Goal: Task Accomplishment & Management: Complete application form

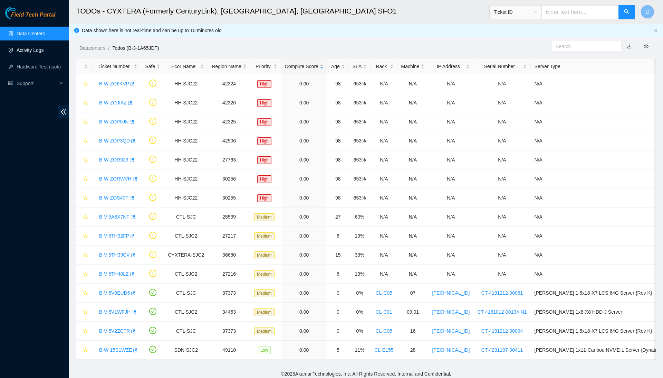
click at [39, 53] on link "Activity Logs" at bounding box center [30, 50] width 27 height 6
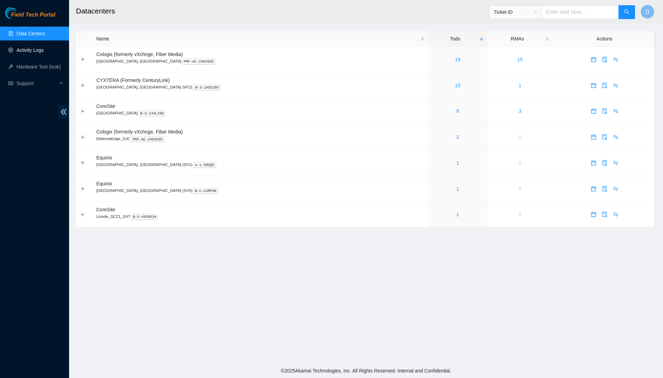
click at [44, 47] on link "Activity Logs" at bounding box center [30, 50] width 27 height 6
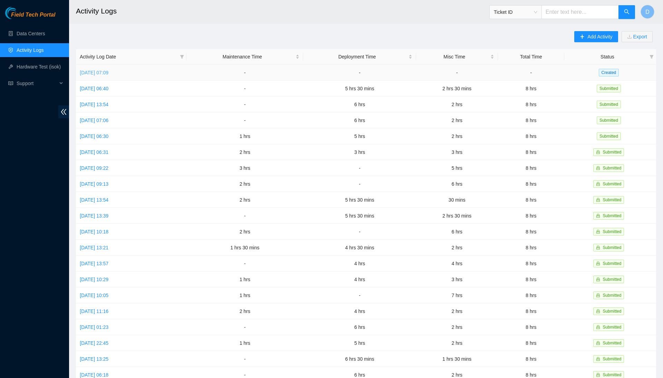
click at [109, 73] on link "Wed, 17 Sep 2025 07:09" at bounding box center [94, 73] width 29 height 6
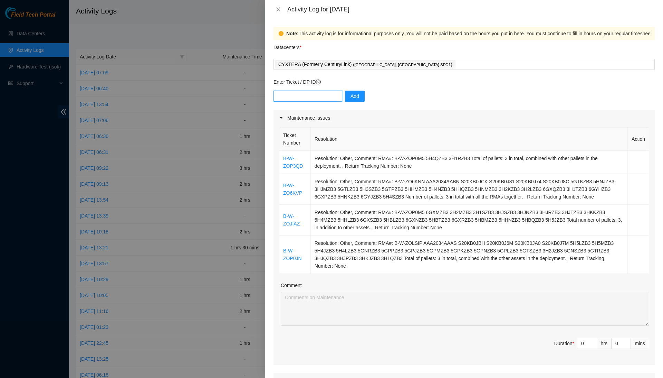
click at [337, 97] on input "text" at bounding box center [308, 96] width 69 height 11
paste input "DP75641"
type input "DP75641"
click at [357, 100] on button "Add" at bounding box center [355, 96] width 20 height 11
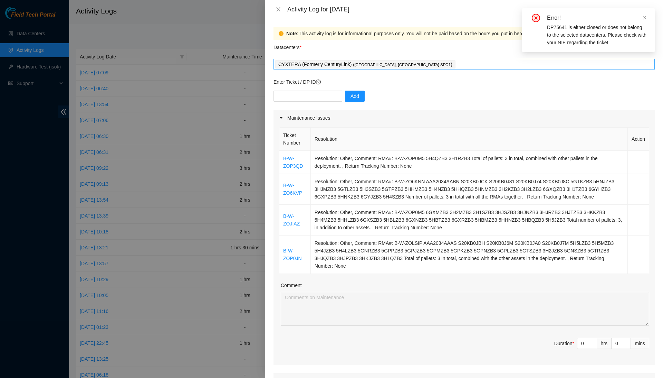
click at [419, 66] on div "CYXTERA (Formerly CenturyLink) ( Santa Clara, CA SFO1 )" at bounding box center [464, 64] width 378 height 10
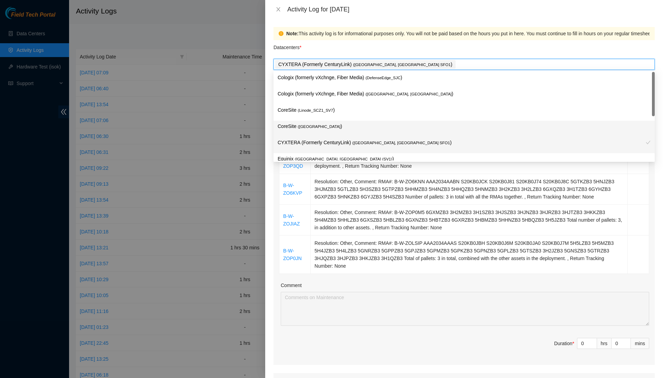
click at [387, 124] on p "CoreSite ( Santa Clara, CA SV4 )" at bounding box center [464, 126] width 373 height 8
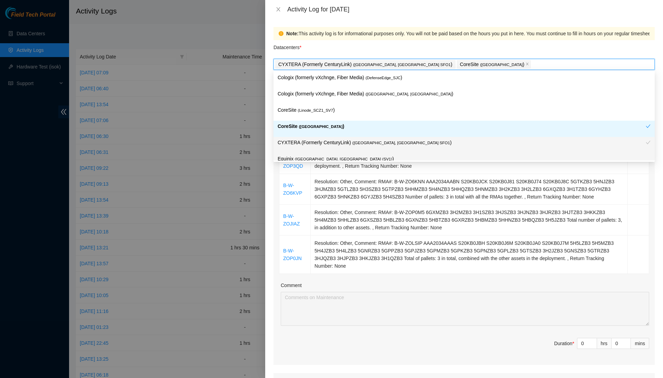
click at [307, 292] on div "Comment" at bounding box center [465, 286] width 369 height 10
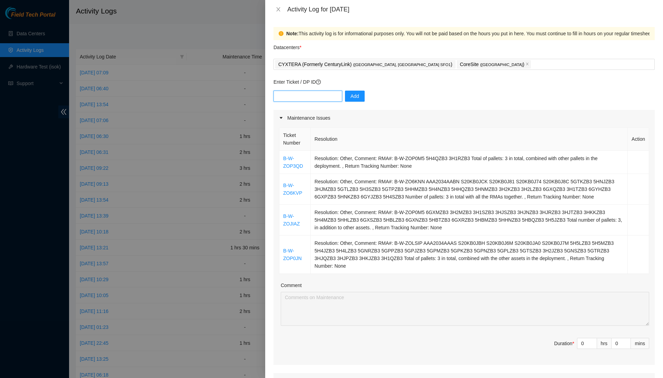
click at [332, 94] on input "text" at bounding box center [308, 96] width 69 height 11
paste input "DP75641"
type input "DP75641"
click at [354, 93] on span "Add" at bounding box center [355, 96] width 9 height 8
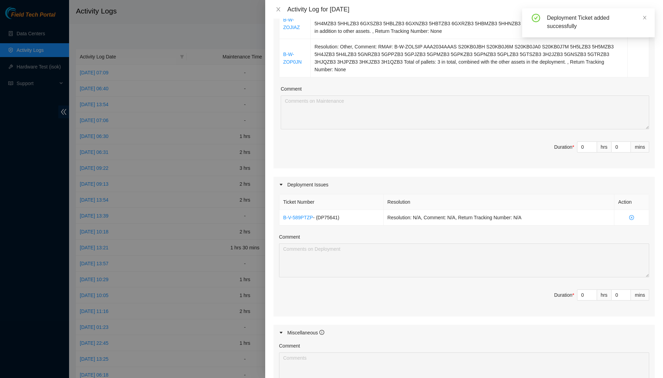
scroll to position [195, 0]
click at [585, 152] on input "0" at bounding box center [587, 148] width 19 height 10
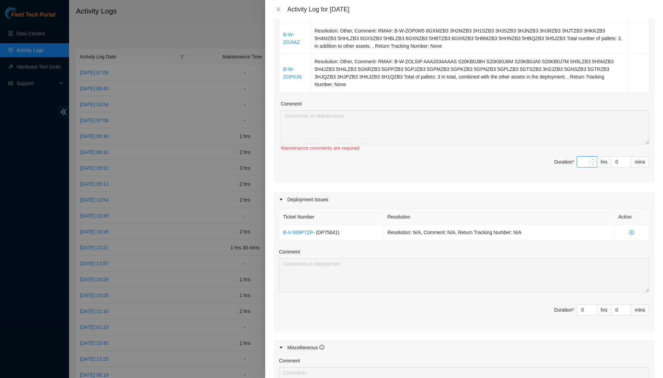
type input "1"
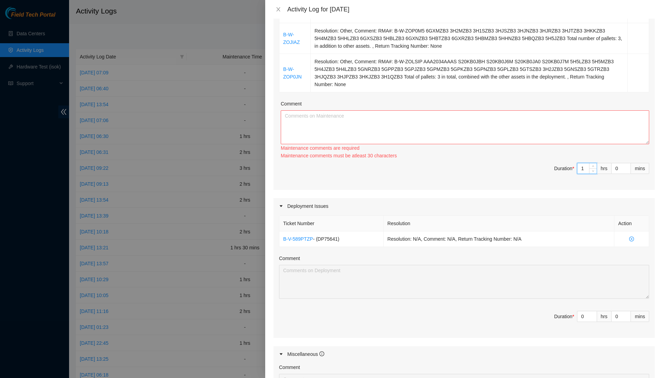
type input "1"
click at [589, 134] on textarea "Comment" at bounding box center [465, 127] width 369 height 34
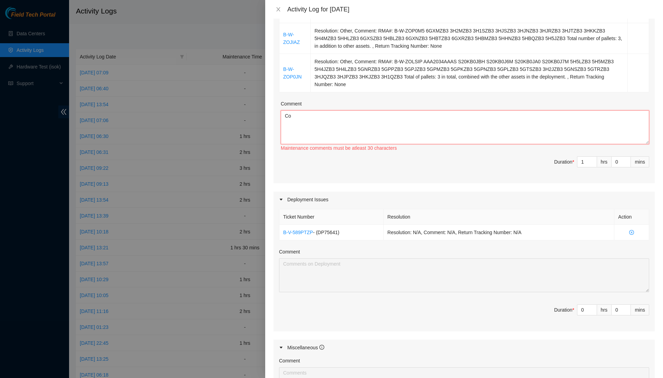
type textarea "C"
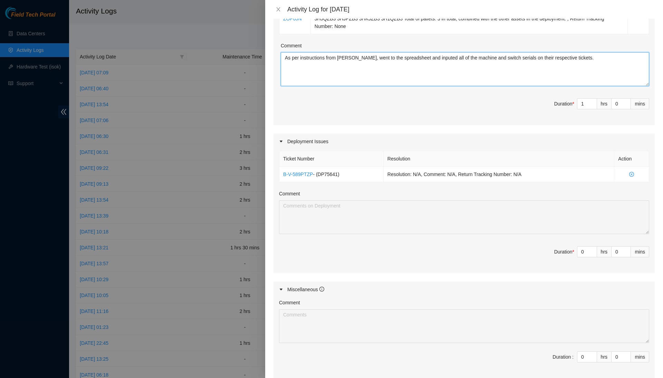
scroll to position [243, 0]
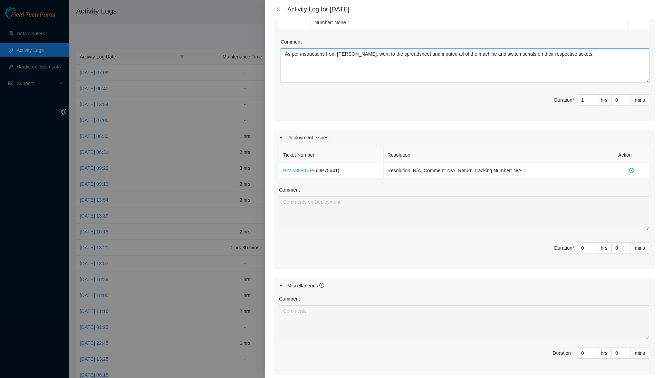
click at [441, 68] on textarea "As per instructions from Paulina, went to the spreadsheet and inputed all of th…" at bounding box center [465, 65] width 369 height 34
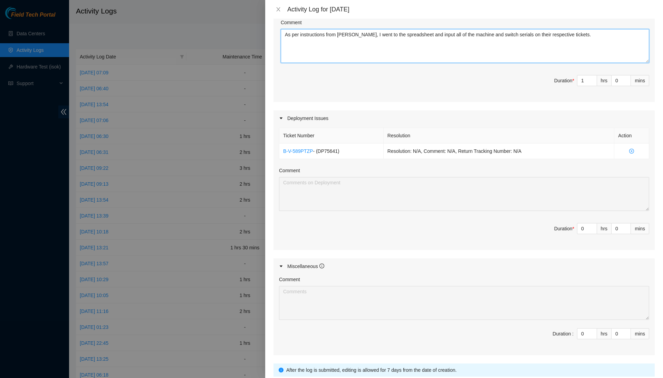
scroll to position [263, 0]
type textarea "As per instructions from Paulina, I went to the spreadsheet and input all of th…"
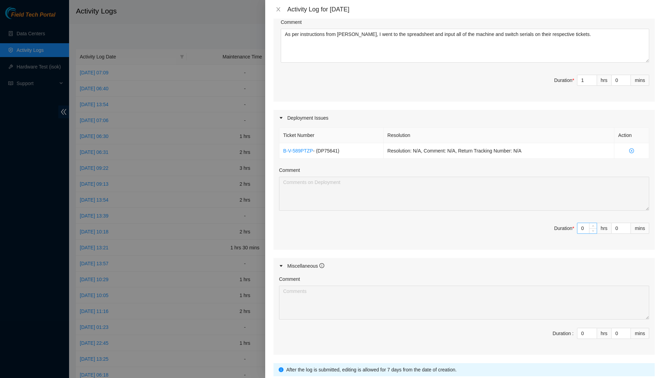
click at [587, 230] on input "0" at bounding box center [587, 228] width 19 height 10
type input "6"
type input "7"
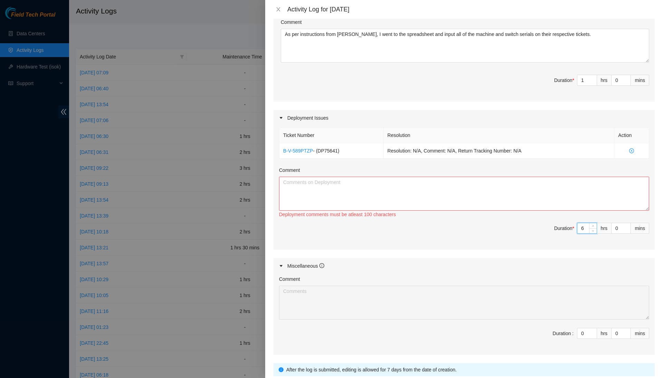
type input "1"
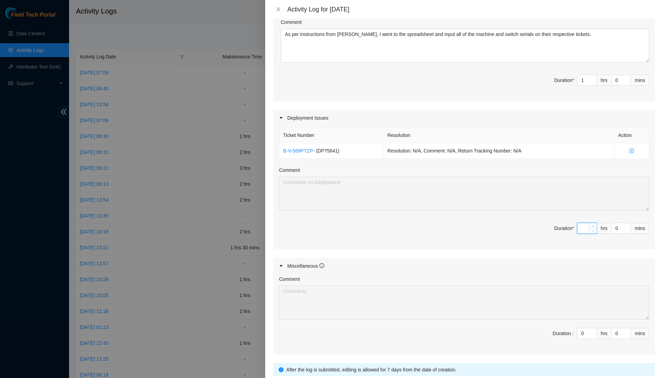
type input "5"
type input "6"
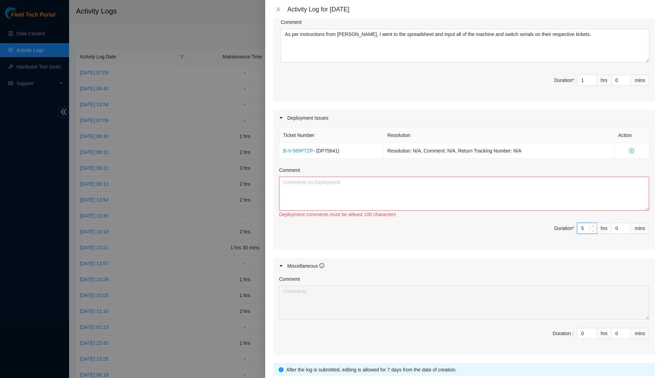
type input "5"
click at [601, 177] on div "Comment" at bounding box center [464, 171] width 370 height 10
click at [599, 191] on textarea "Comment" at bounding box center [464, 194] width 370 height 34
click at [586, 233] on input "5" at bounding box center [587, 228] width 19 height 10
type input "1"
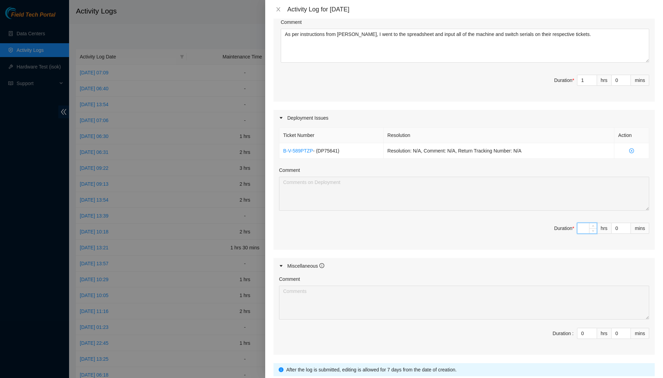
type input "6"
type input "7"
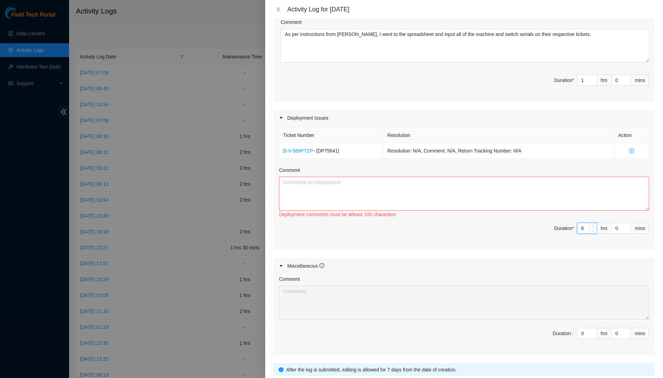
type input "6"
click at [585, 209] on textarea "Comment" at bounding box center [464, 194] width 370 height 34
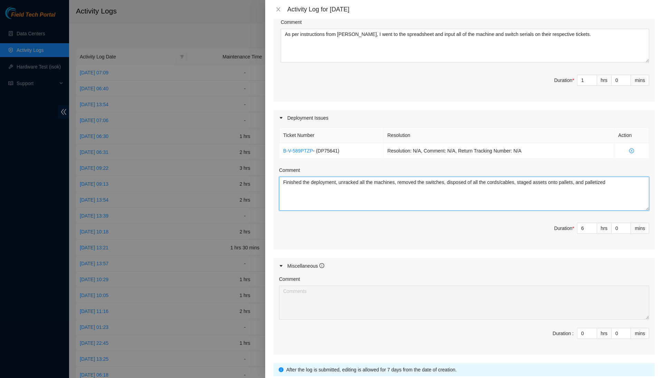
click at [639, 188] on textarea "Finished the deployment, unracked all the machines, removed the switches, dispo…" at bounding box center [464, 194] width 370 height 34
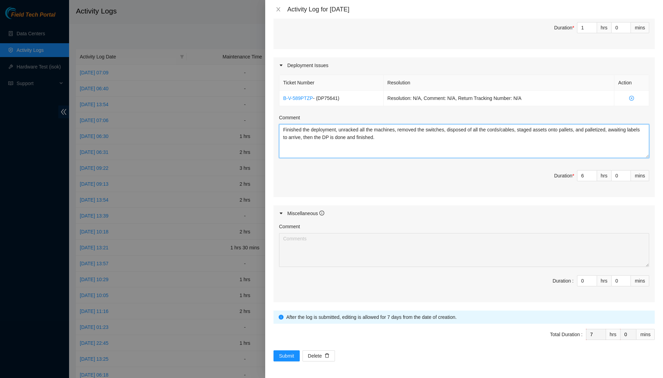
scroll to position [318, 0]
type textarea "Finished the deployment, unracked all the machines, removed the switches, dispo…"
click at [583, 281] on input "0" at bounding box center [587, 280] width 19 height 10
type input "1"
type input "8"
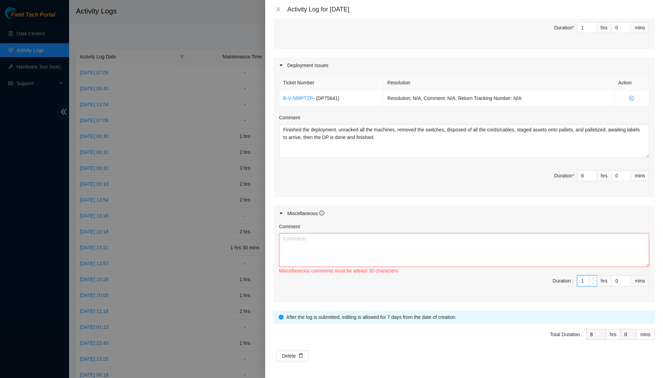
type input "1"
click at [589, 259] on textarea "Comment" at bounding box center [464, 250] width 370 height 34
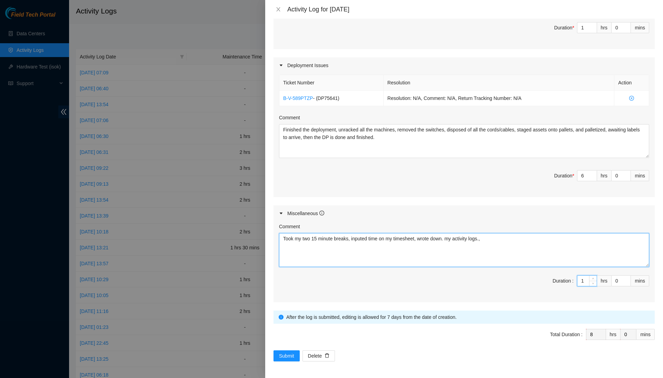
click at [500, 248] on textarea "Took my two 15 minute breaks, inputed time on my timesheet, wrote down. my acti…" at bounding box center [464, 250] width 370 height 34
click at [531, 238] on textarea "Took my two 15-minute breaks, input time on my timesheet, and wrote down. my ac…" at bounding box center [464, 250] width 370 height 34
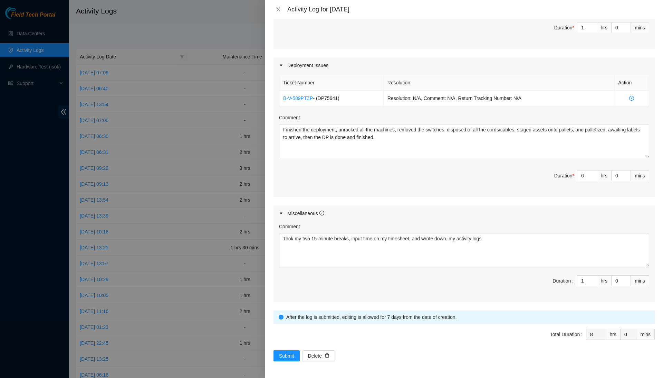
click at [410, 281] on span "Duration : 1 hrs 0 mins" at bounding box center [464, 284] width 370 height 19
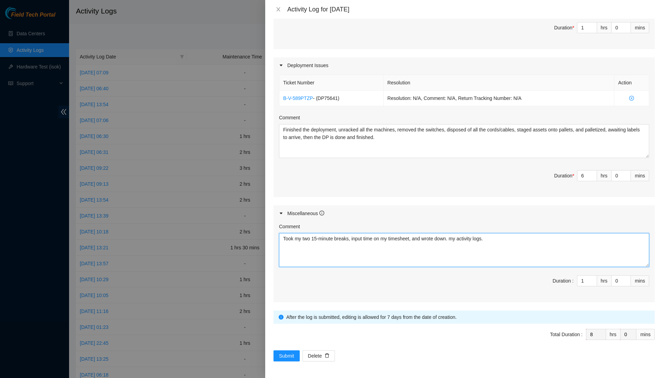
click at [464, 238] on textarea "Took my two 15-minute breaks, input time on my timesheet, and wrote down. my ac…" at bounding box center [464, 250] width 370 height 34
type textarea "Took my two 15-minute breaks, input time on my timesheet, and wrote down my act…"
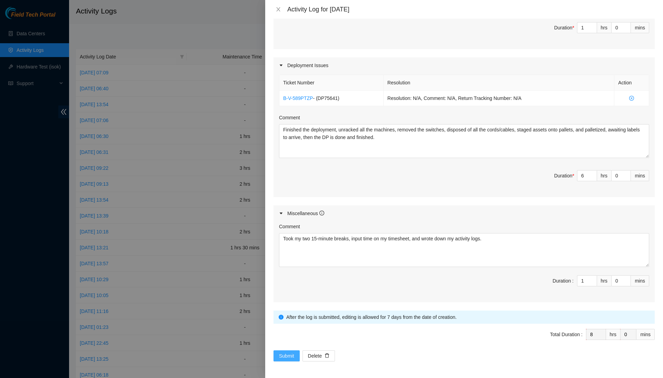
click at [288, 357] on span "Submit" at bounding box center [286, 356] width 15 height 8
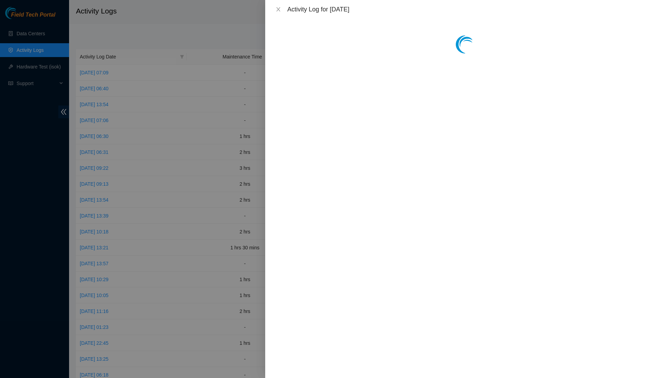
scroll to position [0, 0]
